Goal: Find specific page/section: Find specific page/section

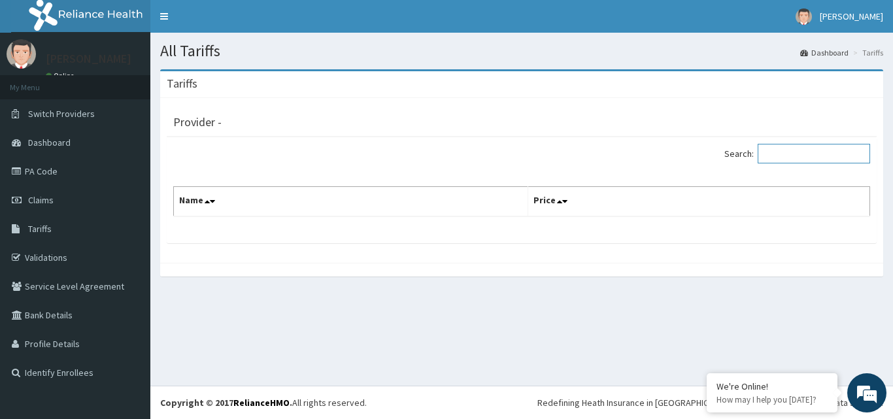
click at [797, 155] on input "Search:" at bounding box center [814, 154] width 112 height 20
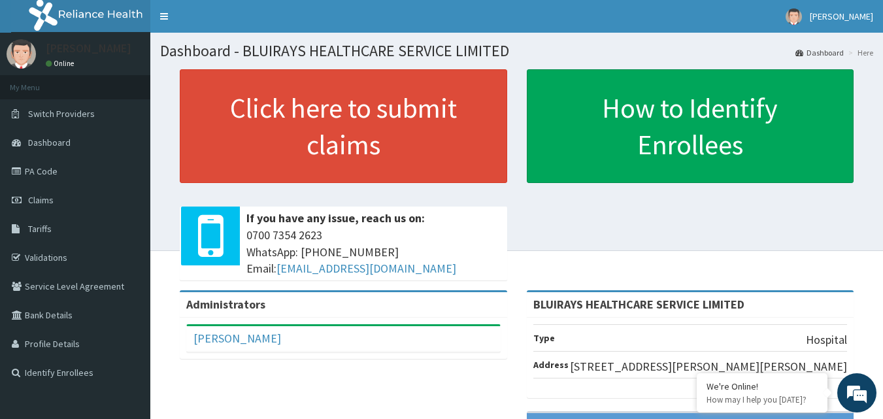
click at [50, 230] on span "Tariffs" at bounding box center [40, 229] width 24 height 12
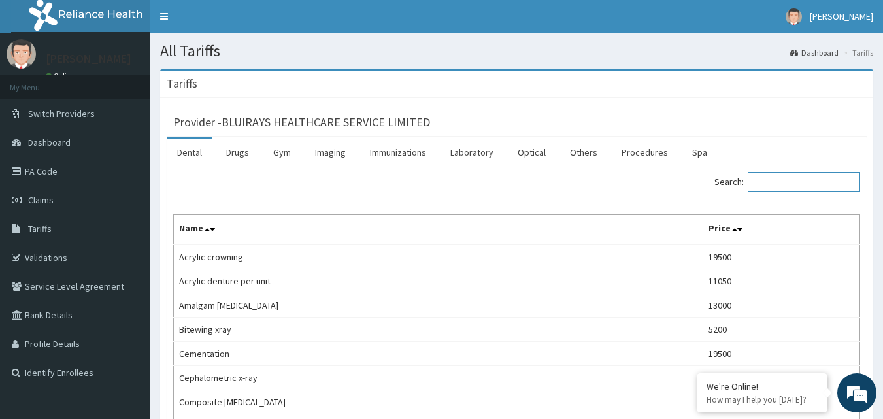
click at [776, 185] on input "Search:" at bounding box center [804, 182] width 112 height 20
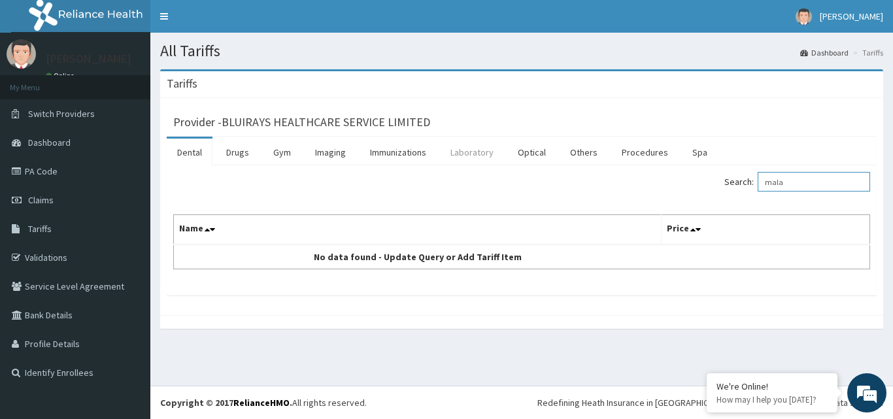
type input "mala"
click at [475, 152] on link "Laboratory" at bounding box center [472, 152] width 64 height 27
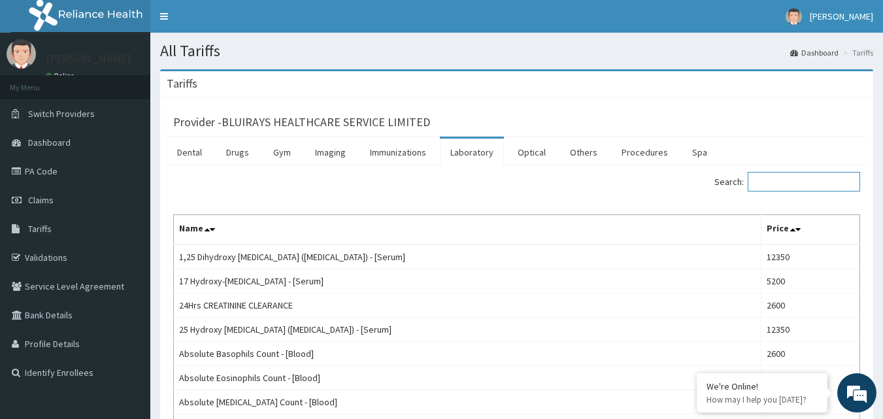
click at [792, 182] on input "Search:" at bounding box center [804, 182] width 112 height 20
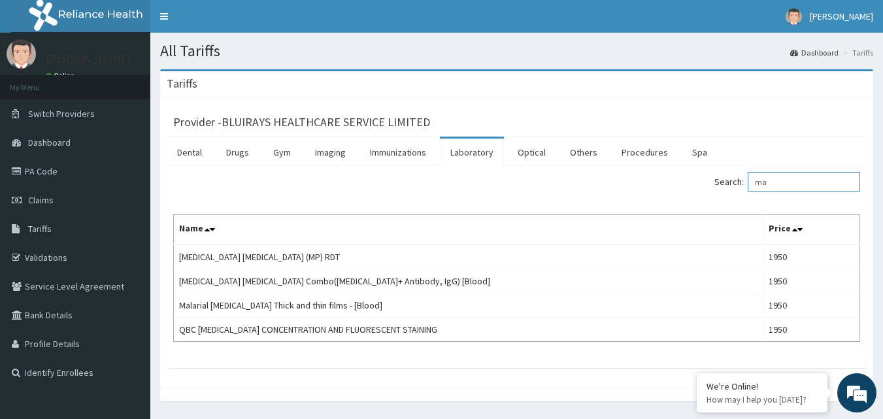
type input "m"
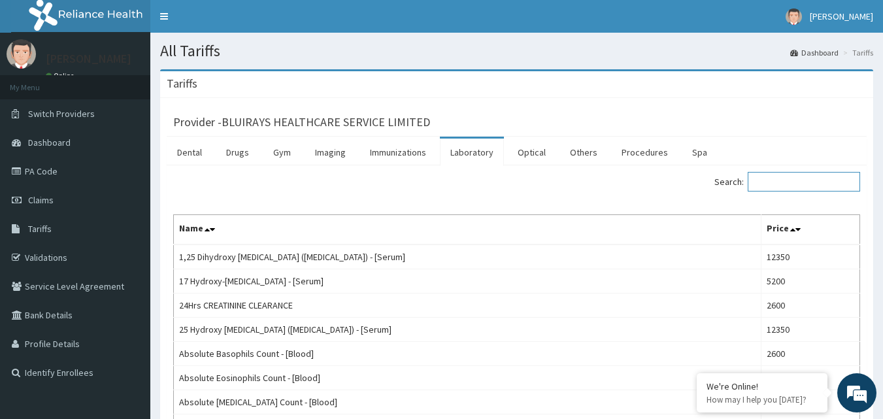
click at [837, 183] on input "Search:" at bounding box center [804, 182] width 112 height 20
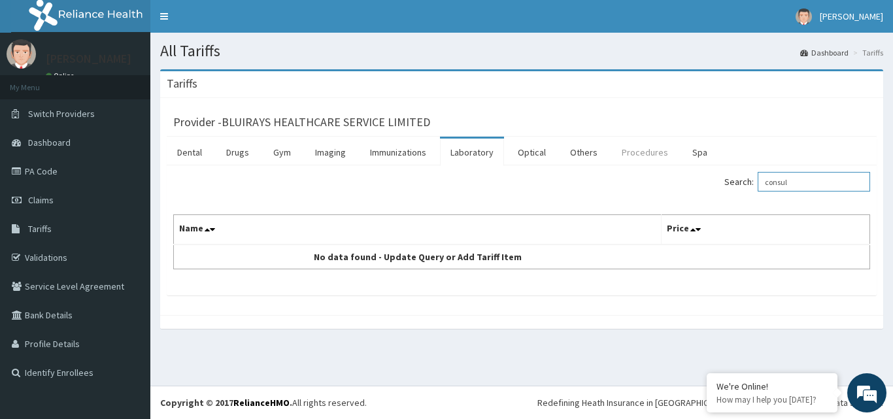
type input "consul"
click at [642, 155] on link "Procedures" at bounding box center [644, 152] width 67 height 27
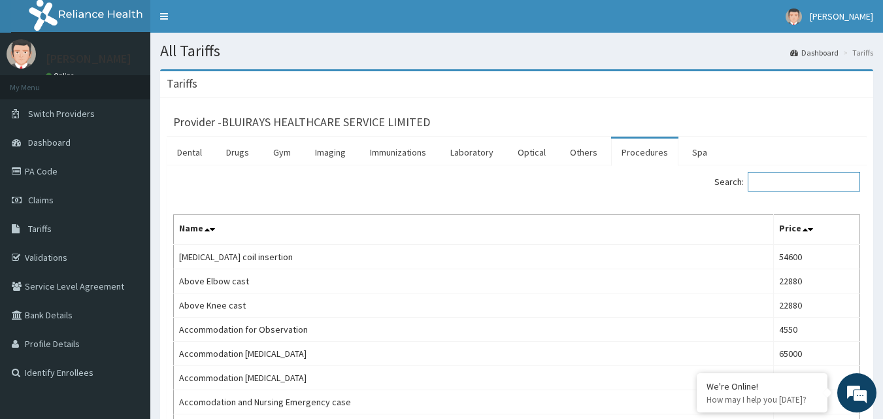
click at [817, 185] on input "Search:" at bounding box center [804, 182] width 112 height 20
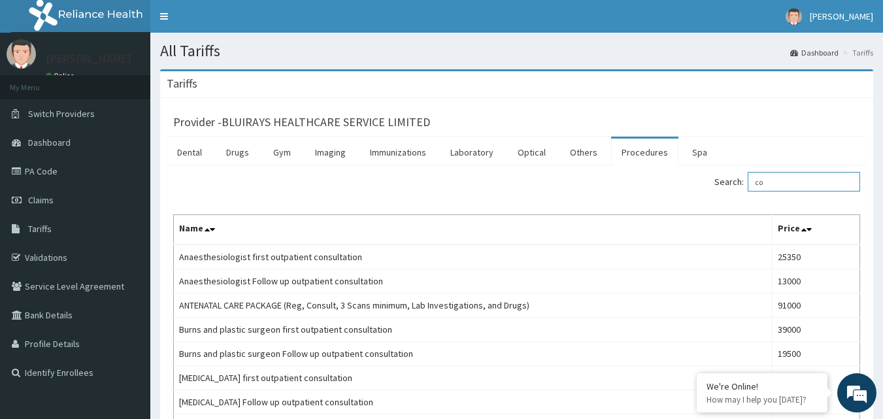
type input "c"
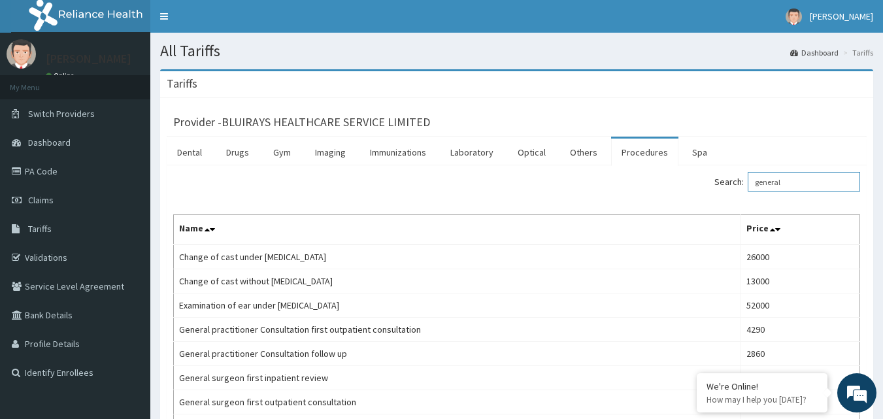
type input "general"
